Goal: Task Accomplishment & Management: Use online tool/utility

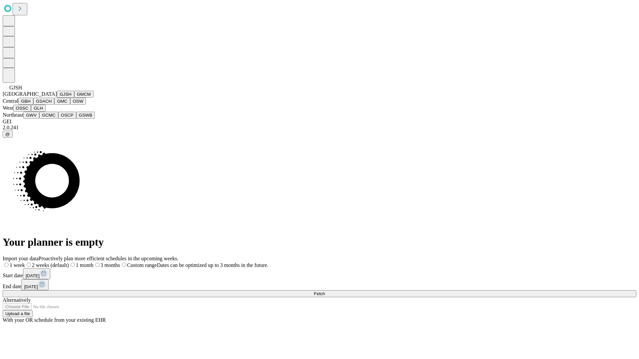
click at [57, 98] on button "GJSH" at bounding box center [65, 94] width 17 height 7
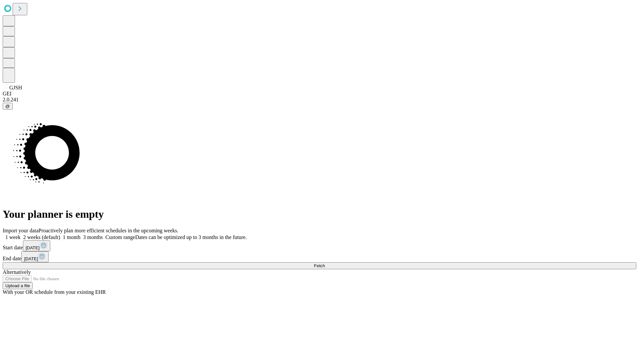
click at [21, 235] on label "1 week" at bounding box center [12, 238] width 18 height 6
click at [325, 264] on span "Fetch" at bounding box center [319, 266] width 11 height 5
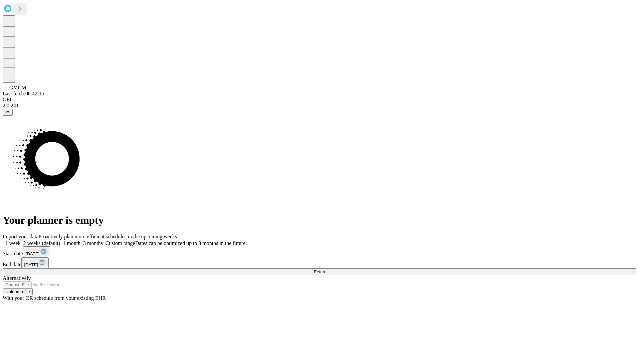
click at [21, 241] on label "1 week" at bounding box center [12, 244] width 18 height 6
click at [325, 270] on span "Fetch" at bounding box center [319, 272] width 11 height 5
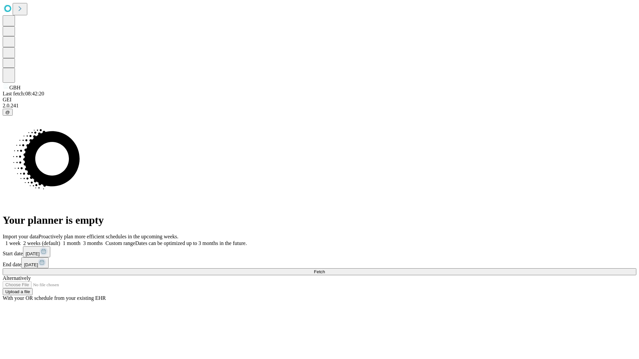
click at [21, 241] on label "1 week" at bounding box center [12, 244] width 18 height 6
click at [325, 270] on span "Fetch" at bounding box center [319, 272] width 11 height 5
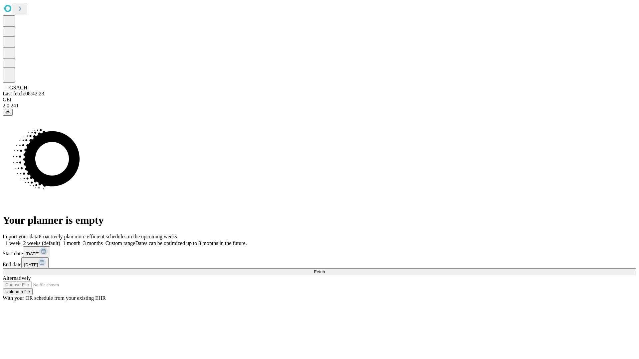
click at [21, 241] on label "1 week" at bounding box center [12, 244] width 18 height 6
click at [325, 270] on span "Fetch" at bounding box center [319, 272] width 11 height 5
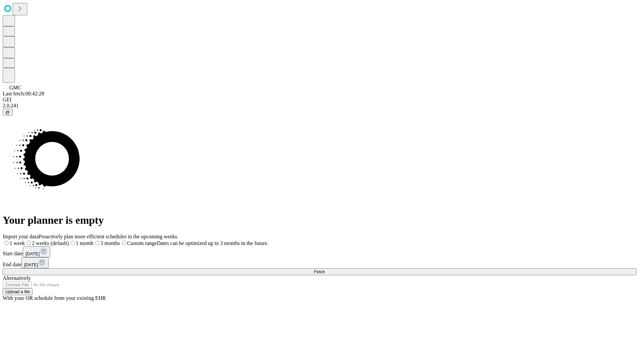
click at [25, 241] on label "1 week" at bounding box center [14, 244] width 22 height 6
click at [325, 270] on span "Fetch" at bounding box center [319, 272] width 11 height 5
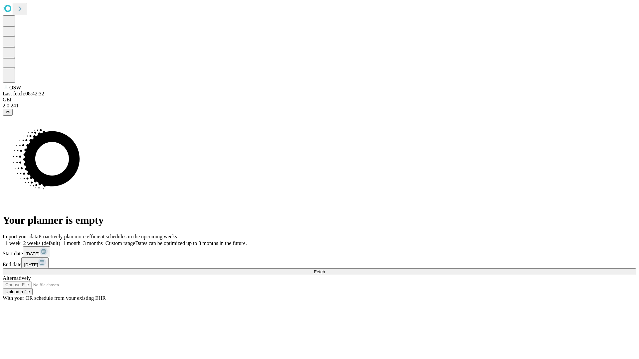
click at [21, 241] on label "1 week" at bounding box center [12, 244] width 18 height 6
click at [325, 270] on span "Fetch" at bounding box center [319, 272] width 11 height 5
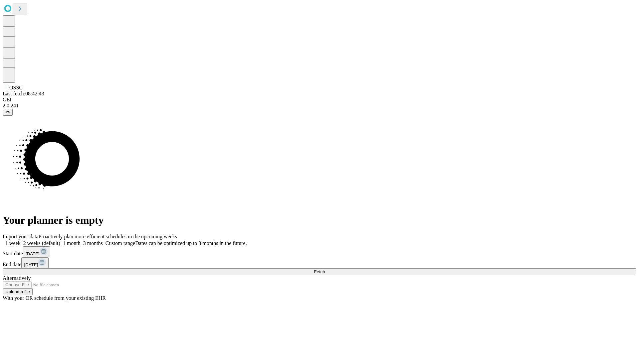
click at [325, 270] on span "Fetch" at bounding box center [319, 272] width 11 height 5
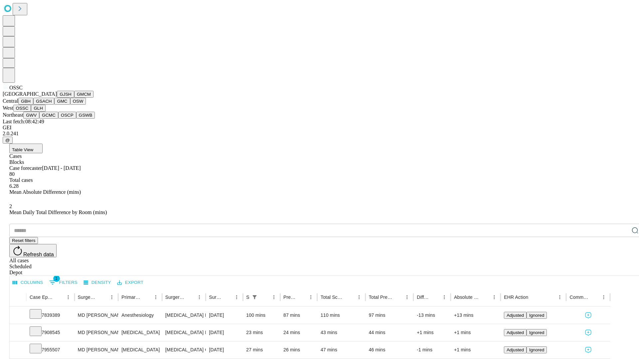
click at [45, 112] on button "GLH" at bounding box center [38, 108] width 14 height 7
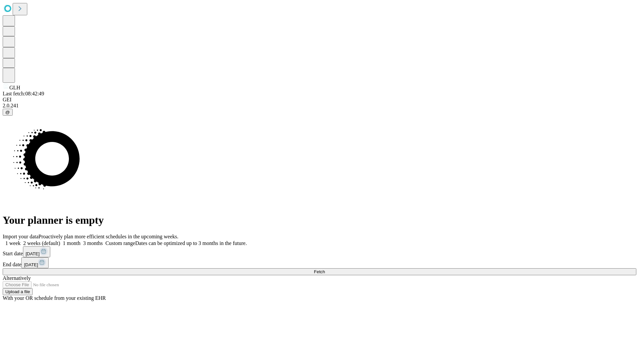
click at [21, 241] on label "1 week" at bounding box center [12, 244] width 18 height 6
click at [325, 270] on span "Fetch" at bounding box center [319, 272] width 11 height 5
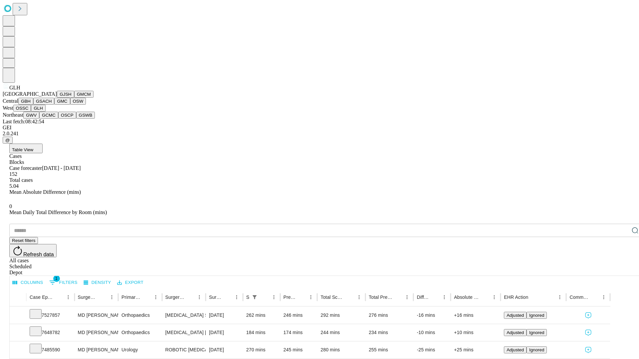
click at [39, 119] on button "GWV" at bounding box center [31, 115] width 16 height 7
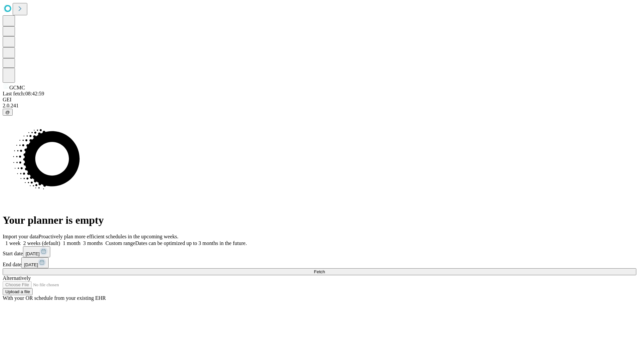
click at [21, 241] on label "1 week" at bounding box center [12, 244] width 18 height 6
click at [325, 270] on span "Fetch" at bounding box center [319, 272] width 11 height 5
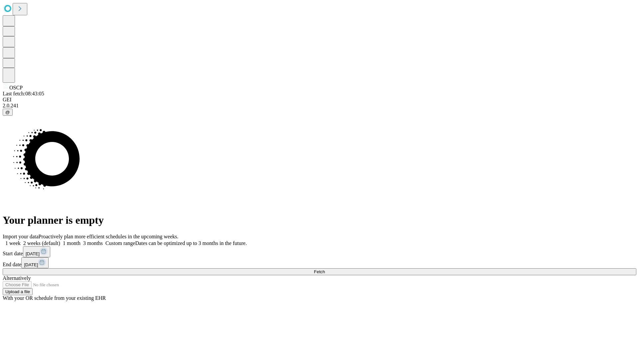
click at [21, 241] on label "1 week" at bounding box center [12, 244] width 18 height 6
click at [325, 270] on span "Fetch" at bounding box center [319, 272] width 11 height 5
